Goal: Information Seeking & Learning: Find specific fact

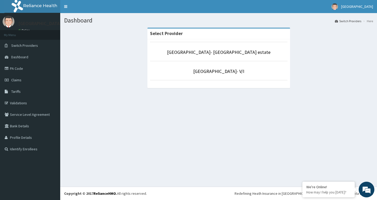
click at [180, 57] on li "[GEOGRAPHIC_DATA]- [GEOGRAPHIC_DATA] estate" at bounding box center [218, 51] width 137 height 19
click at [29, 65] on link "PA Code" at bounding box center [30, 69] width 60 height 12
click at [218, 55] on link "[GEOGRAPHIC_DATA]- [GEOGRAPHIC_DATA] estate" at bounding box center [218, 52] width 103 height 6
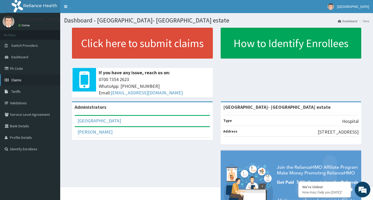
click at [37, 82] on link "Claims" at bounding box center [30, 80] width 60 height 12
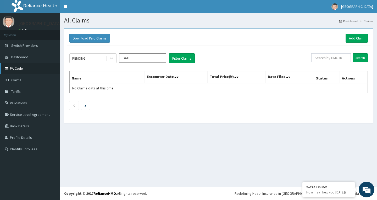
click at [47, 70] on link "PA Code" at bounding box center [30, 69] width 60 height 12
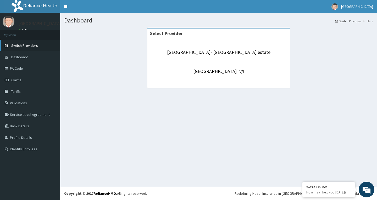
click at [36, 44] on span "Switch Providers" at bounding box center [24, 45] width 27 height 5
click at [31, 57] on link "Dashboard" at bounding box center [30, 57] width 60 height 12
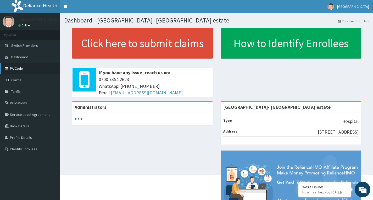
click at [27, 65] on link "PA Code" at bounding box center [30, 69] width 60 height 12
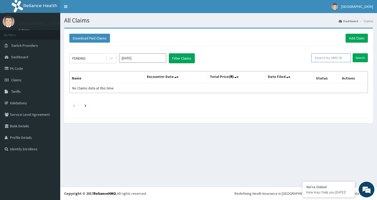
click at [325, 58] on input "text" at bounding box center [330, 57] width 39 height 9
type input "jesus"
click at [363, 60] on input "Search" at bounding box center [359, 57] width 15 height 9
click at [28, 80] on link "Claims" at bounding box center [30, 80] width 60 height 12
click at [17, 71] on link "PA Code" at bounding box center [30, 69] width 60 height 12
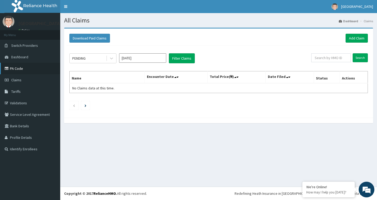
click at [12, 63] on link "PA Code" at bounding box center [30, 69] width 60 height 12
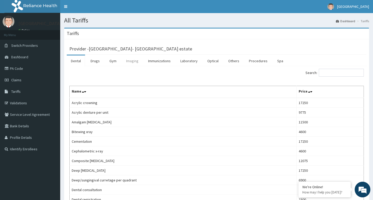
click at [133, 61] on link "Imaging" at bounding box center [132, 60] width 21 height 11
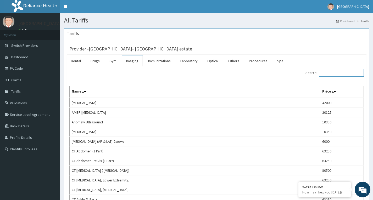
click at [335, 73] on input "Search:" at bounding box center [340, 73] width 45 height 8
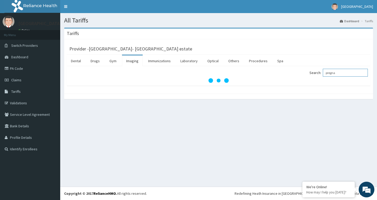
type input "pregna"
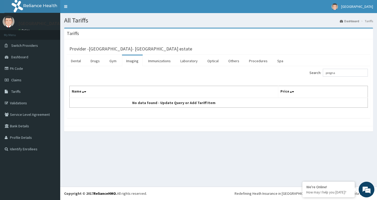
drag, startPoint x: 259, startPoint y: 172, endPoint x: 233, endPoint y: 81, distance: 94.7
click at [233, 81] on div "Search: pregna Name Price No data found - Update Query or Add Tariff Item" at bounding box center [218, 88] width 298 height 39
drag, startPoint x: 348, startPoint y: 73, endPoint x: 208, endPoint y: 70, distance: 139.7
click at [208, 70] on div "Search: pregna" at bounding box center [218, 73] width 306 height 9
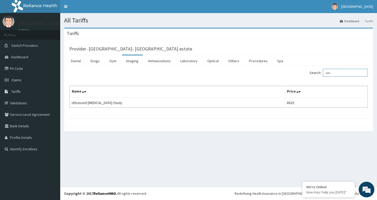
click at [356, 73] on input "son" at bounding box center [344, 73] width 45 height 8
type input "s"
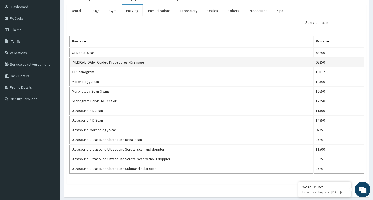
scroll to position [52, 0]
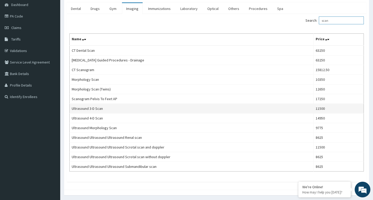
type input "scan"
click at [148, 111] on td "Ultrasound 3-D Scan" at bounding box center [192, 109] width 244 height 10
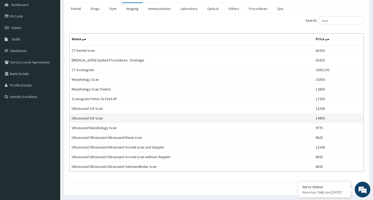
click at [87, 118] on td "Ultrasound 4-D Scan" at bounding box center [192, 118] width 244 height 10
click at [109, 119] on td "Ultrasound 4-D Scan" at bounding box center [192, 118] width 244 height 10
click at [152, 121] on td "Ultrasound 4-D Scan" at bounding box center [192, 118] width 244 height 10
click at [155, 122] on td "Ultrasound 4-D Scan" at bounding box center [192, 118] width 244 height 10
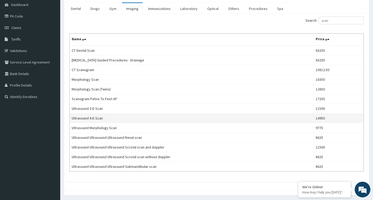
click at [147, 116] on td "Ultrasound 4-D Scan" at bounding box center [192, 118] width 244 height 10
click at [138, 120] on td "Ultrasound 4-D Scan" at bounding box center [192, 118] width 244 height 10
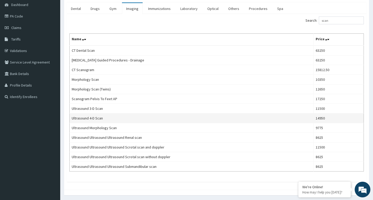
click at [93, 116] on td "Ultrasound 4-D Scan" at bounding box center [192, 118] width 244 height 10
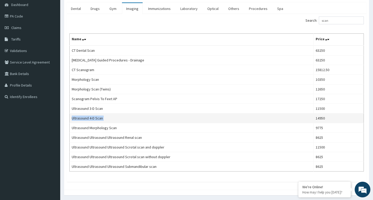
click at [93, 116] on td "Ultrasound 4-D Scan" at bounding box center [192, 118] width 244 height 10
click at [126, 115] on td "Ultrasound 4-D Scan" at bounding box center [192, 118] width 244 height 10
drag, startPoint x: 126, startPoint y: 115, endPoint x: 117, endPoint y: 118, distance: 9.7
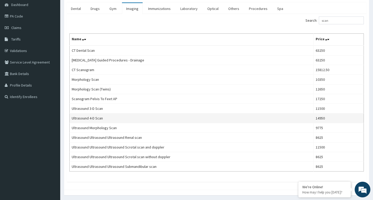
click at [124, 117] on td "Ultrasound 4-D Scan" at bounding box center [192, 118] width 244 height 10
click at [117, 118] on td "Ultrasound 4-D Scan" at bounding box center [192, 118] width 244 height 10
click at [126, 113] on tbody "CT Dental Scan 63250 [MEDICAL_DATA] Guided Procedures - Drainage 63250 CT Scano…" at bounding box center [217, 108] width 294 height 126
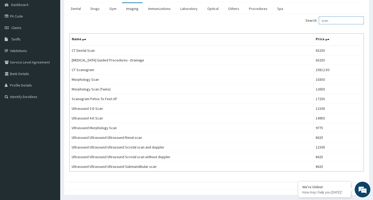
click at [358, 22] on input "scan" at bounding box center [340, 20] width 45 height 8
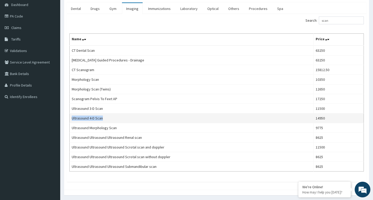
copy td "Ultrasound 4-D Scan"
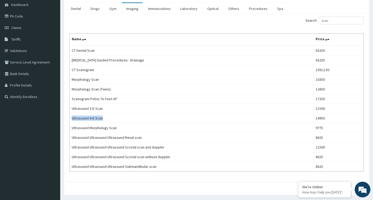
drag, startPoint x: 105, startPoint y: 117, endPoint x: 69, endPoint y: 122, distance: 37.2
click at [70, 122] on td "Ultrasound 4-D Scan" at bounding box center [192, 118] width 244 height 10
